Goal: Task Accomplishment & Management: Manage account settings

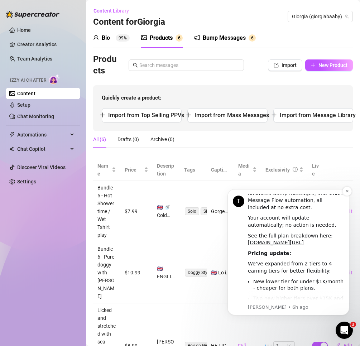
scroll to position [215, 0]
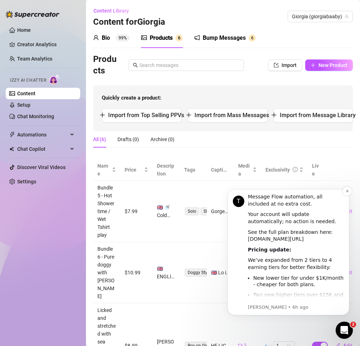
click at [297, 236] on link "[DOMAIN_NAME][URL]" at bounding box center [276, 239] width 56 height 6
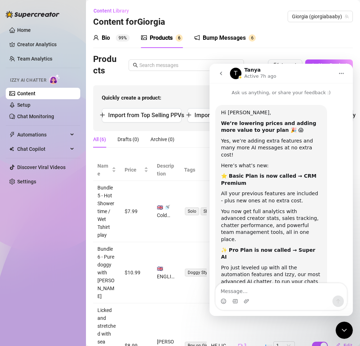
scroll to position [181, 0]
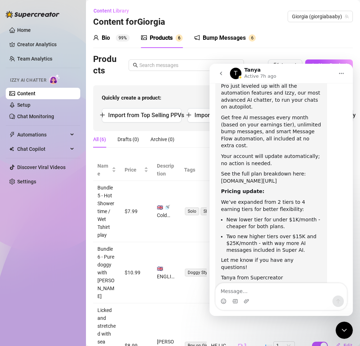
click at [259, 178] on link "[DOMAIN_NAME][URL]" at bounding box center [249, 181] width 56 height 6
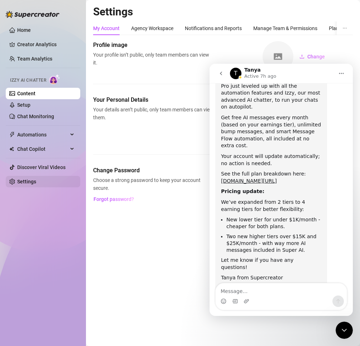
click at [28, 182] on link "Settings" at bounding box center [26, 182] width 19 height 6
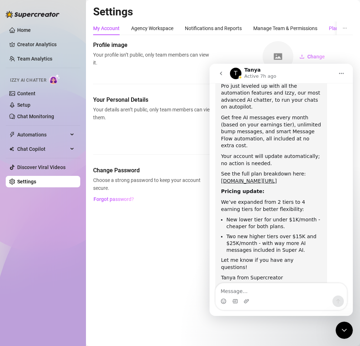
click at [334, 27] on div "Plans & Billing" at bounding box center [344, 28] width 31 height 8
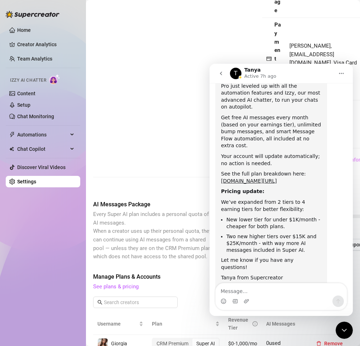
scroll to position [250, 0]
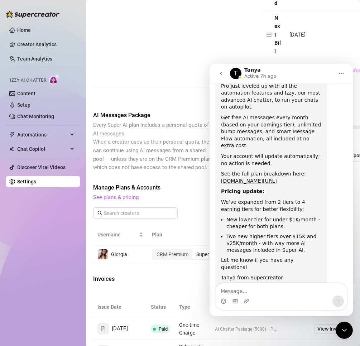
click at [341, 72] on icon "Home" at bounding box center [341, 73] width 6 height 6
click at [342, 72] on icon "Home" at bounding box center [341, 73] width 6 height 6
click at [339, 330] on div "Close Intercom Messenger" at bounding box center [343, 329] width 17 height 17
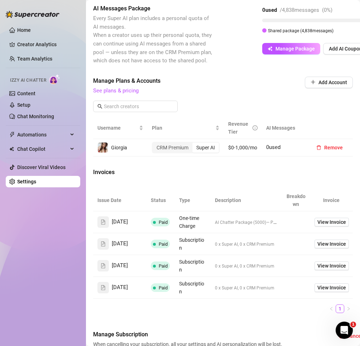
scroll to position [358, 0]
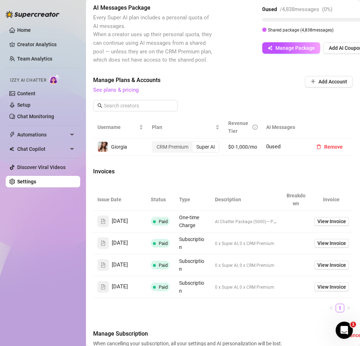
click at [201, 152] on div "Super AI" at bounding box center [205, 147] width 26 height 10
click at [194, 143] on input "Super AI" at bounding box center [194, 143] width 0 height 0
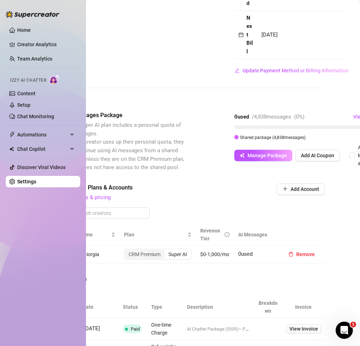
scroll to position [107, 28]
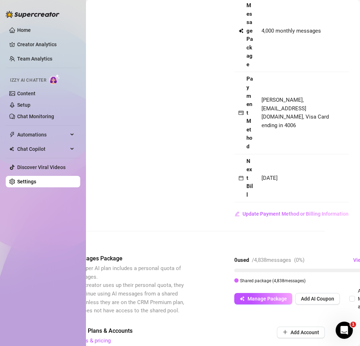
click at [339, 323] on div "Open Intercom Messenger" at bounding box center [344, 330] width 24 height 24
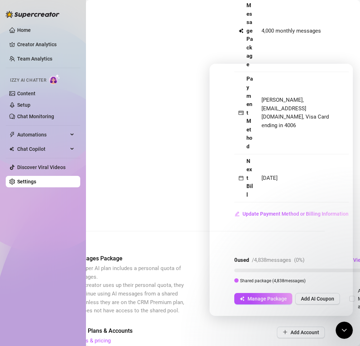
scroll to position [181, 0]
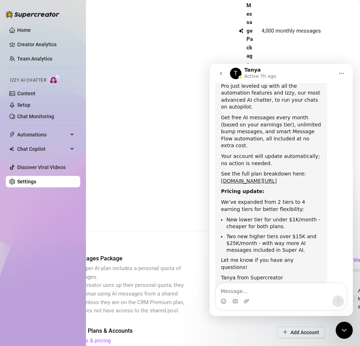
drag, startPoint x: 274, startPoint y: 293, endPoint x: 276, endPoint y: 290, distance: 3.7
click at [274, 291] on textarea "Message…" at bounding box center [280, 289] width 131 height 12
type textarea "Hi [PERSON_NAME],"
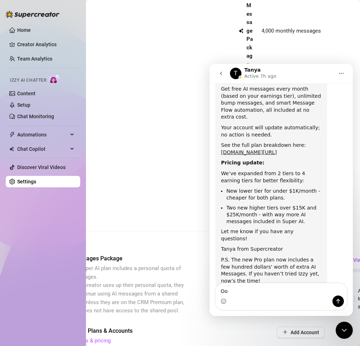
type textarea "O"
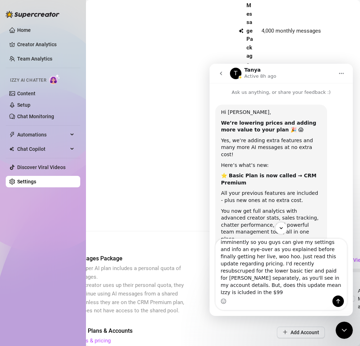
scroll to position [0, 0]
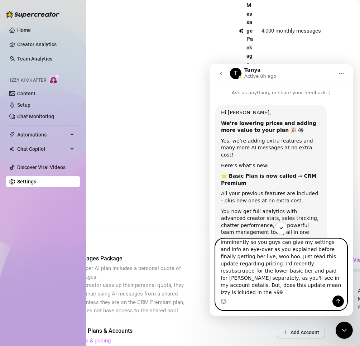
click at [313, 284] on textarea "I'm being a dumbass and delaying my uploading of my products for [PERSON_NAME] …" at bounding box center [280, 267] width 131 height 57
click at [317, 285] on textarea "I'm being a dumbass and delaying my uploading of my products for [PERSON_NAME] …" at bounding box center [280, 267] width 131 height 57
click at [315, 285] on textarea "I'm being a dumbass and delaying my uploading of my products for [PERSON_NAME] …" at bounding box center [280, 267] width 131 height 57
click at [248, 268] on textarea "I'm being a dumbass and delaying my uploading of my products for [PERSON_NAME] …" at bounding box center [280, 267] width 131 height 57
click at [269, 293] on textarea "I'm being a dumbass and delaying my uploading of my products for [PERSON_NAME] …" at bounding box center [280, 267] width 131 height 57
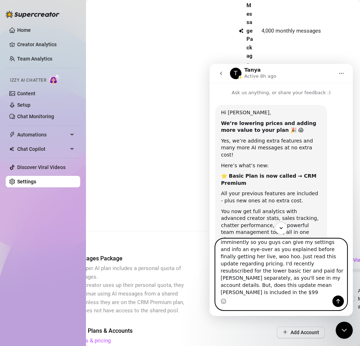
click at [256, 293] on textarea "I'm being a dumbass and delaying my uploading of my products for [PERSON_NAME] …" at bounding box center [280, 267] width 131 height 57
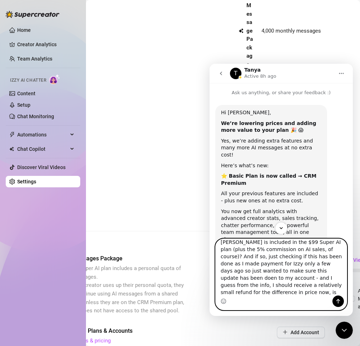
scroll to position [83, 0]
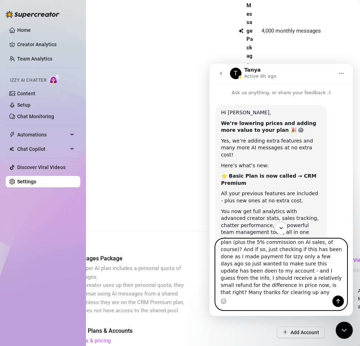
click at [237, 293] on textarea "I'm being a dumbass and delaying my uploading of my products for [PERSON_NAME] …" at bounding box center [280, 267] width 131 height 57
type textarea "I'm being a dumbass and delaying my uploading of my products for [PERSON_NAME] …"
click at [285, 285] on textarea "I'm being a dumbass and delaying my uploading of my products for [PERSON_NAME] …" at bounding box center [280, 267] width 131 height 57
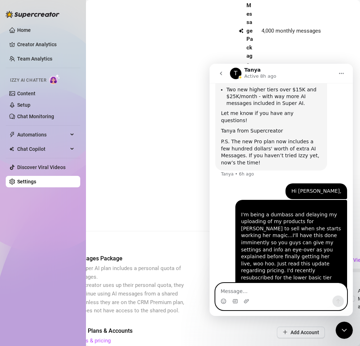
scroll to position [366, 0]
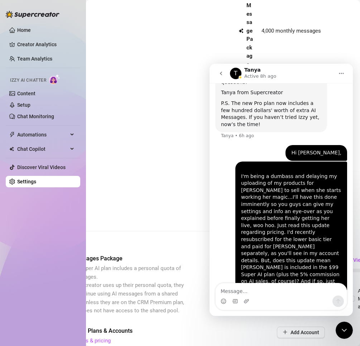
click at [349, 336] on div "Close Intercom Messenger" at bounding box center [343, 329] width 17 height 17
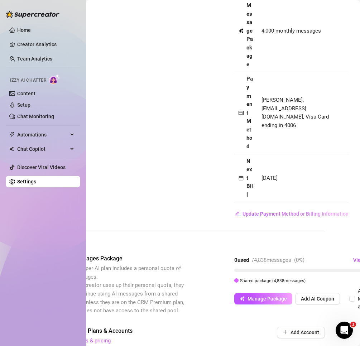
click at [350, 329] on div "Open Intercom Messenger" at bounding box center [344, 330] width 24 height 24
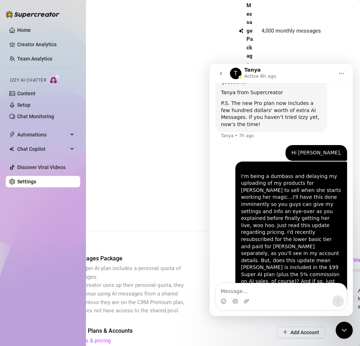
click at [350, 335] on div "Close Intercom Messenger" at bounding box center [343, 329] width 17 height 17
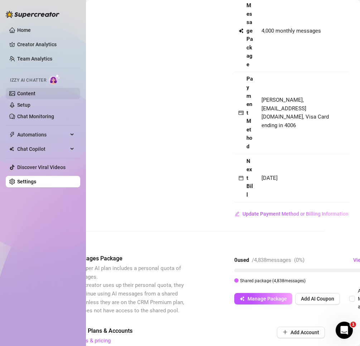
click at [31, 94] on link "Content" at bounding box center [26, 94] width 18 height 6
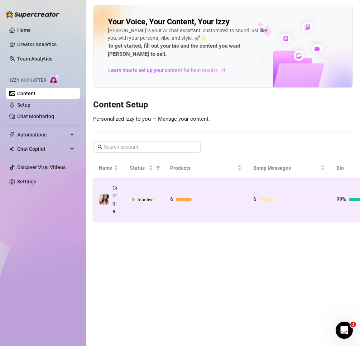
click at [160, 200] on td "Inactive" at bounding box center [144, 199] width 40 height 43
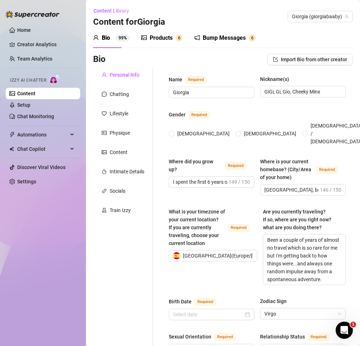
radio input "true"
type input "[DATE]"
click at [157, 36] on div "Products" at bounding box center [161, 38] width 23 height 9
